Goal: Task Accomplishment & Management: Manage account settings

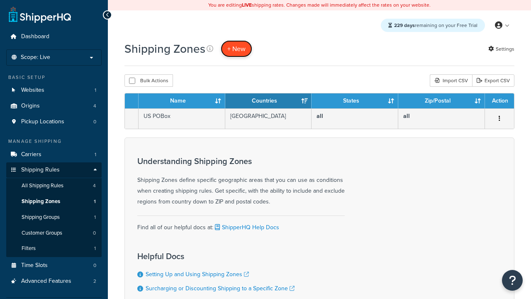
click at [236, 49] on span "+ New" at bounding box center [236, 49] width 18 height 10
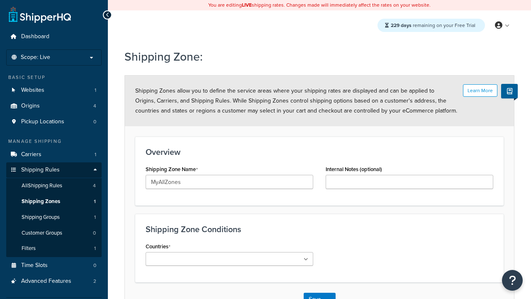
click at [229, 258] on ul at bounding box center [230, 259] width 168 height 14
click at [314, 292] on button "Save" at bounding box center [315, 298] width 22 height 13
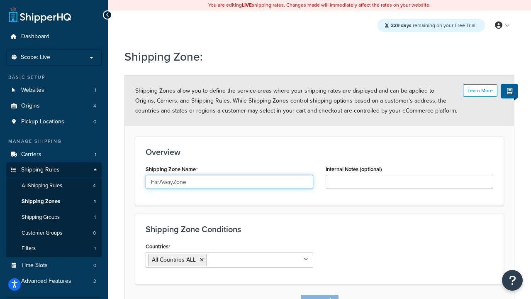
scroll to position [9, 0]
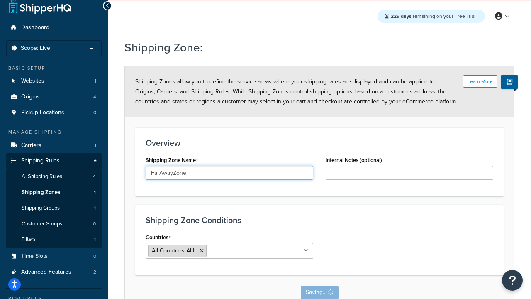
type input "FarAwayZone"
click at [229, 250] on input "Countries" at bounding box center [245, 249] width 73 height 9
click at [174, 250] on span "All Countries ALL" at bounding box center [174, 250] width 44 height 9
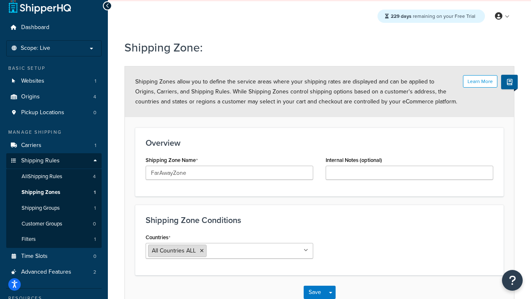
scroll to position [0, 0]
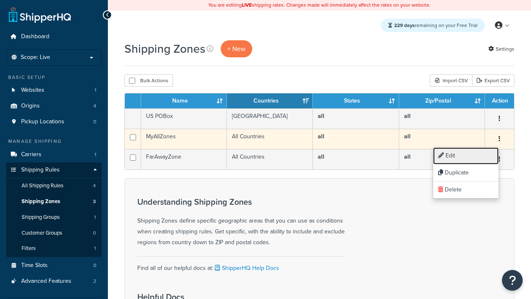
click at [465, 155] on link "Edit" at bounding box center [466, 155] width 66 height 17
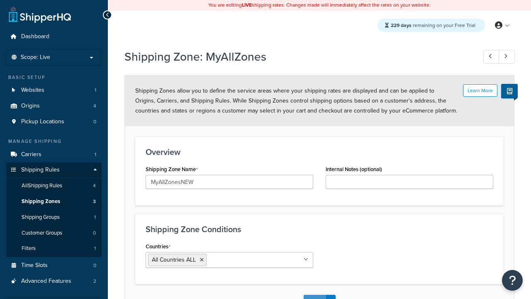
type input "MyAllZonesNEW"
click at [314, 294] on button "Save" at bounding box center [315, 300] width 22 height 13
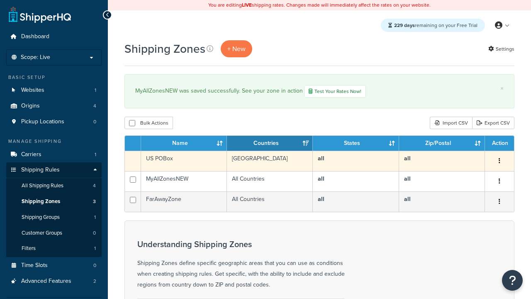
click at [499, 162] on icon "button" at bounding box center [499, 161] width 2 height 6
click at [0, 0] on link "Duplicate" at bounding box center [0, 0] width 0 height 0
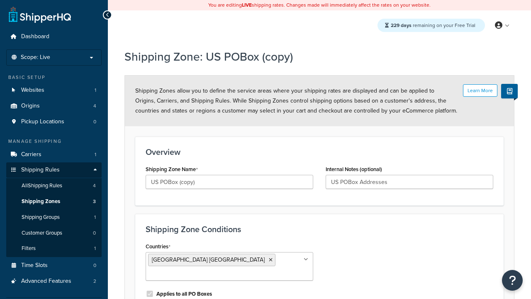
scroll to position [85, 0]
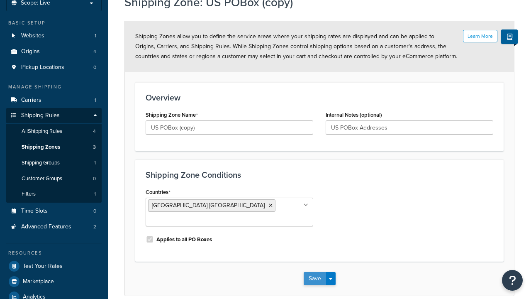
click at [314, 272] on button "Save" at bounding box center [315, 278] width 22 height 13
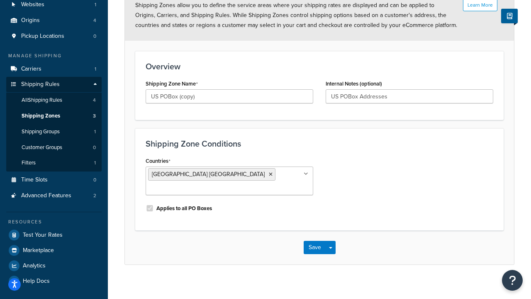
scroll to position [0, 0]
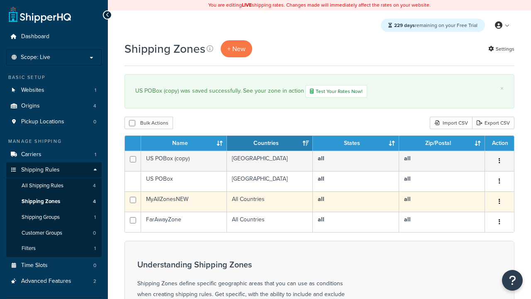
click at [499, 202] on icon "button" at bounding box center [499, 201] width 2 height 6
click at [0, 0] on link "Delete" at bounding box center [0, 0] width 0 height 0
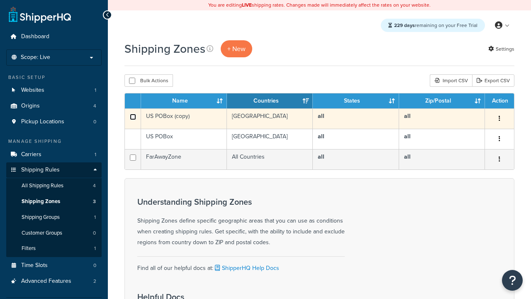
click at [133, 117] on input "checkbox" at bounding box center [133, 117] width 6 height 6
checkbox input "true"
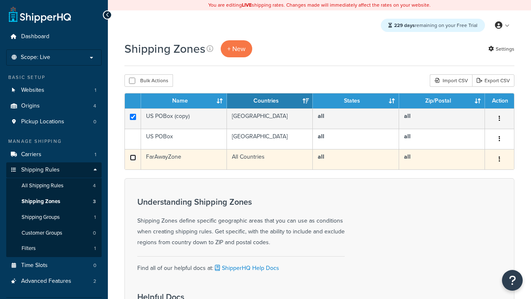
click at [133, 158] on input "checkbox" at bounding box center [133, 157] width 6 height 6
checkbox input "true"
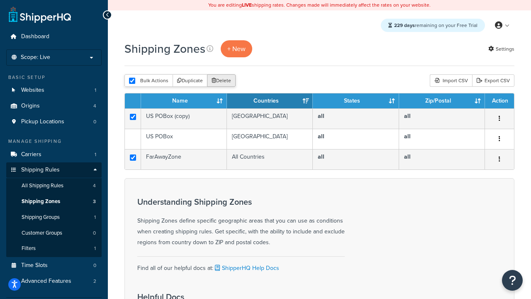
click at [223, 81] on button "Delete" at bounding box center [221, 80] width 29 height 12
